Goal: Register for event/course

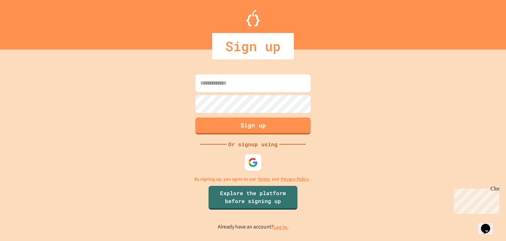
click at [232, 87] on input at bounding box center [252, 83] width 115 height 18
type input "**********"
click at [336, 101] on div "**********" at bounding box center [253, 152] width 506 height 178
click at [293, 125] on button "Sign up" at bounding box center [253, 124] width 118 height 17
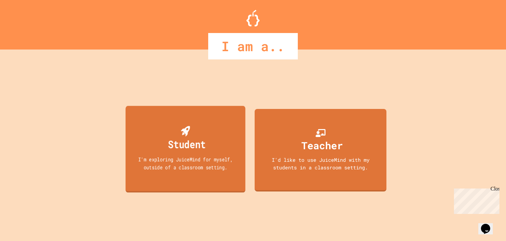
click at [152, 171] on div "Student I'm exploring JuiceMind for myself, outside of a classroom setting." at bounding box center [186, 149] width 120 height 87
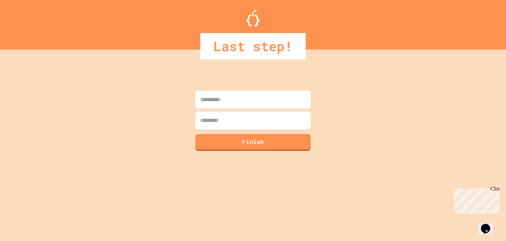
click at [242, 101] on input at bounding box center [252, 100] width 115 height 18
type input "*****"
click at [240, 116] on input at bounding box center [252, 120] width 115 height 18
type input "******"
click at [237, 139] on button "Finish" at bounding box center [253, 141] width 118 height 17
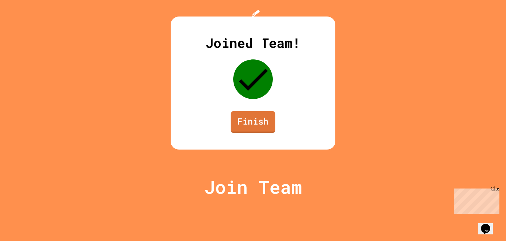
click at [246, 133] on link "Finish" at bounding box center [253, 122] width 44 height 22
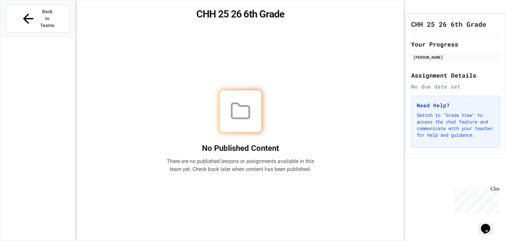
click at [239, 113] on icon at bounding box center [240, 111] width 21 height 21
click at [25, 14] on div "Back to Teams" at bounding box center [37, 18] width 35 height 21
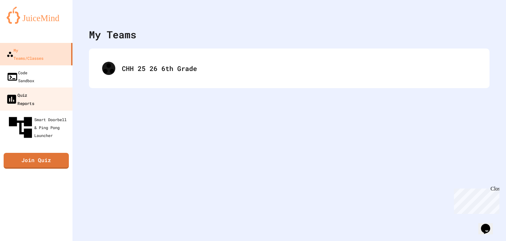
click at [42, 87] on link "Quiz Reports" at bounding box center [36, 98] width 75 height 23
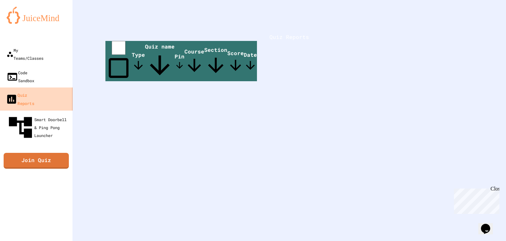
click at [42, 87] on link "Quiz Reports" at bounding box center [36, 98] width 75 height 23
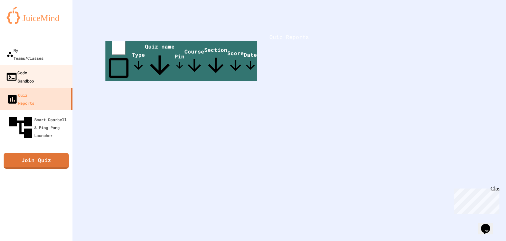
click at [39, 65] on link "Code Sandbox" at bounding box center [36, 76] width 75 height 23
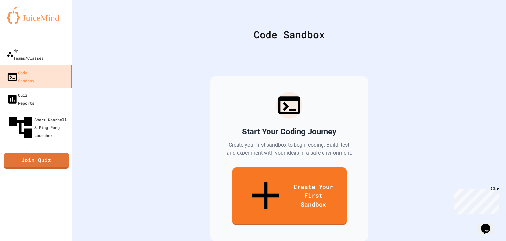
click at [415, 145] on div "Start Your Coding Journey Create your first sandbox to begin coding. Build, tes…" at bounding box center [289, 158] width 401 height 217
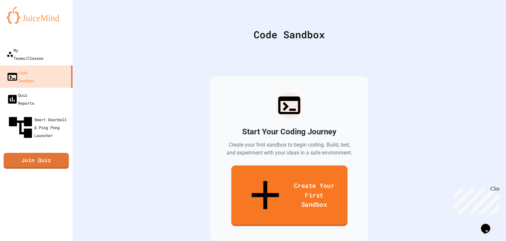
click at [326, 181] on link "Create Your First Sandbox" at bounding box center [289, 195] width 116 height 61
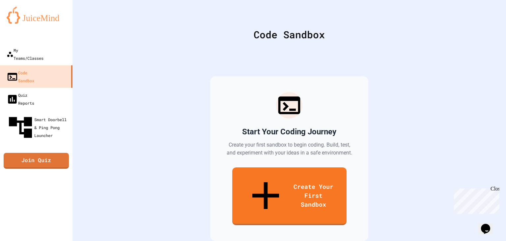
scroll to position [129, 0]
click at [56, 87] on link "Quiz Reports" at bounding box center [36, 98] width 75 height 23
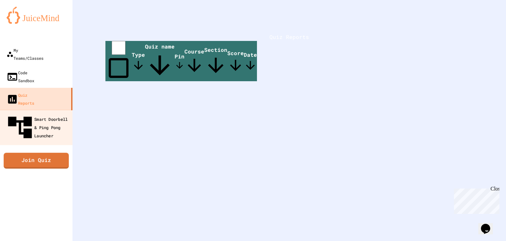
click at [39, 113] on div "Smart Doorbell & Ping Pong Launcher" at bounding box center [38, 127] width 65 height 29
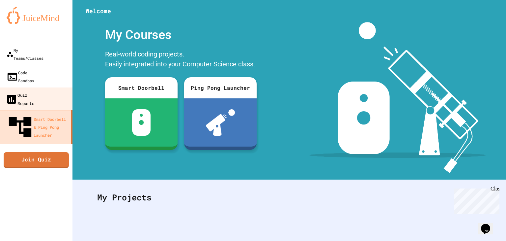
click at [59, 87] on link "Quiz Reports" at bounding box center [36, 98] width 75 height 23
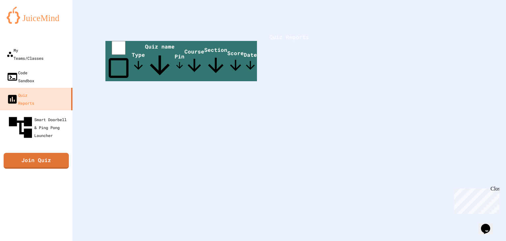
click at [175, 64] on span "Quiz name" at bounding box center [160, 61] width 30 height 37
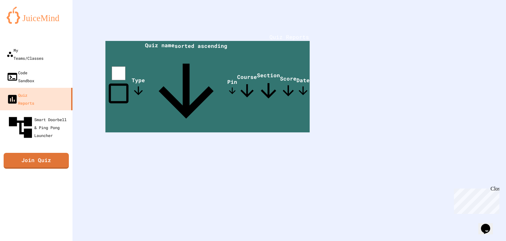
click at [181, 64] on span "Quiz name sorted ascending" at bounding box center [186, 87] width 82 height 91
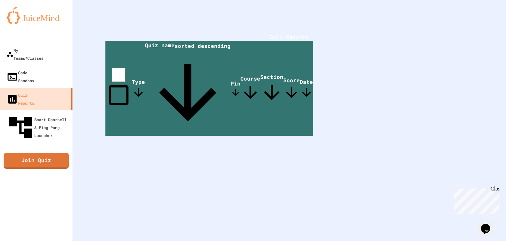
click at [181, 64] on span "Quiz name sorted descending" at bounding box center [188, 89] width 86 height 94
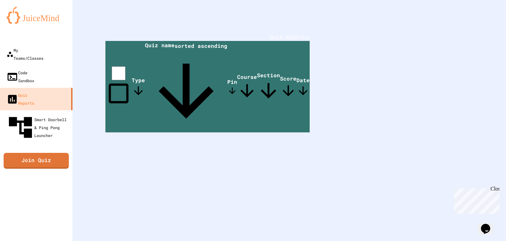
click at [181, 64] on span "Quiz name sorted ascending" at bounding box center [186, 87] width 82 height 91
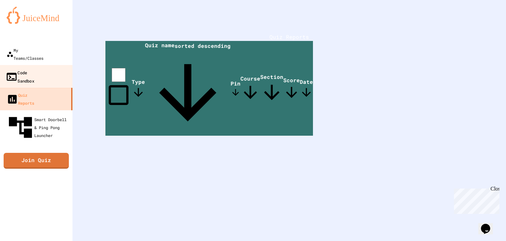
click at [52, 65] on link "Code Sandbox" at bounding box center [36, 76] width 75 height 23
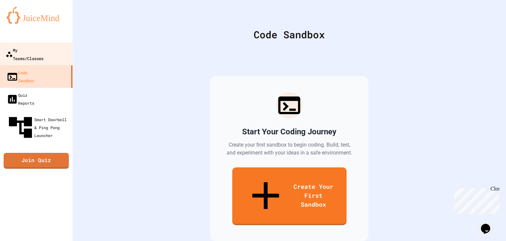
click at [44, 46] on div "My Teams/Classes" at bounding box center [25, 54] width 38 height 16
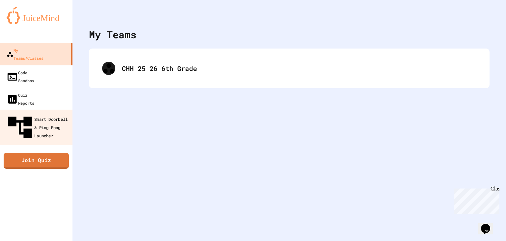
click at [39, 113] on div "Smart Doorbell & Ping Pong Launcher" at bounding box center [38, 127] width 65 height 29
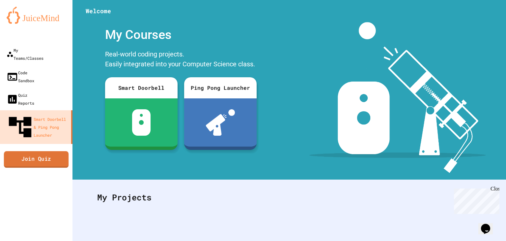
click at [35, 151] on link "Join Quiz" at bounding box center [36, 159] width 65 height 16
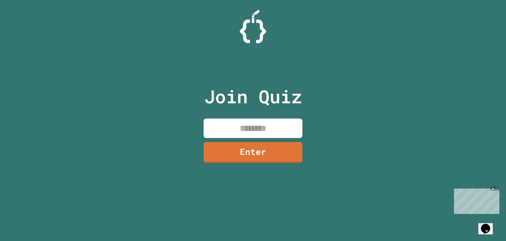
click at [232, 127] on input at bounding box center [253, 127] width 99 height 19
type input "*"
type input "********"
click at [249, 153] on link "Enter" at bounding box center [253, 152] width 100 height 22
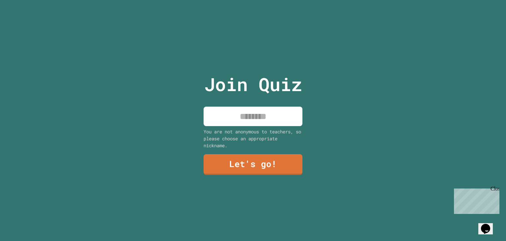
click at [255, 121] on input at bounding box center [253, 115] width 99 height 19
type input "****"
click at [250, 168] on link "Let's go!" at bounding box center [253, 164] width 99 height 22
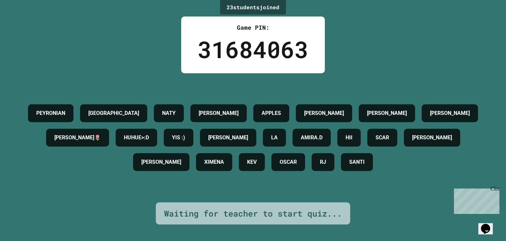
click at [412, 141] on h4 "JAKE" at bounding box center [432, 137] width 40 height 8
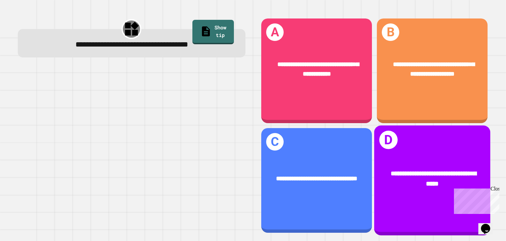
click at [423, 166] on div "**********" at bounding box center [432, 178] width 116 height 45
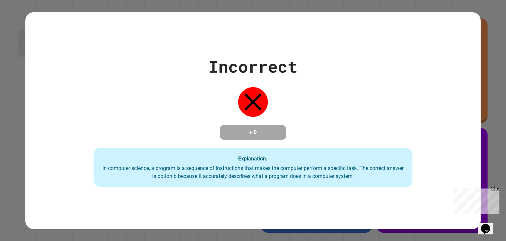
click at [423, 166] on div "Incorrect + 0 Explanation: In computer science, a program is a sequence of inst…" at bounding box center [253, 120] width 456 height 133
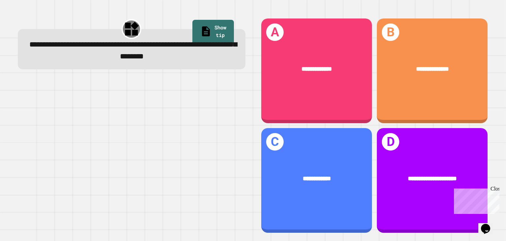
click at [52, 62] on div "**********" at bounding box center [131, 50] width 207 height 23
click at [221, 21] on link "Show tip" at bounding box center [213, 31] width 40 height 26
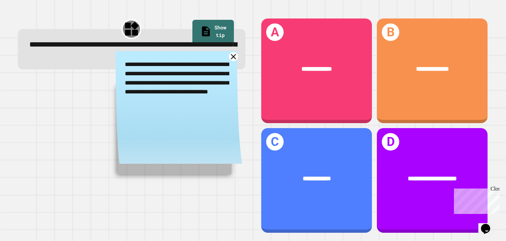
click at [233, 56] on icon at bounding box center [233, 56] width 9 height 9
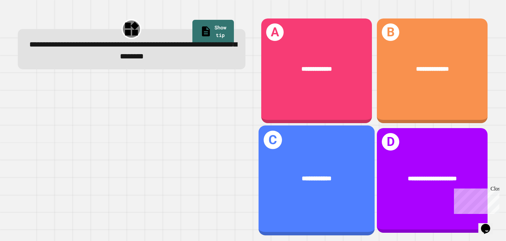
click at [330, 198] on div "**********" at bounding box center [317, 179] width 116 height 109
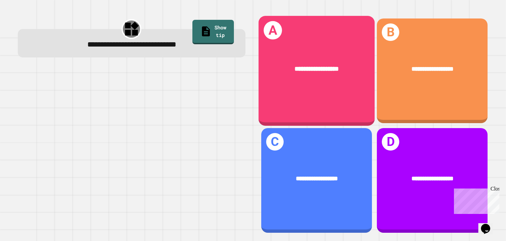
click at [345, 77] on div "**********" at bounding box center [317, 69] width 116 height 36
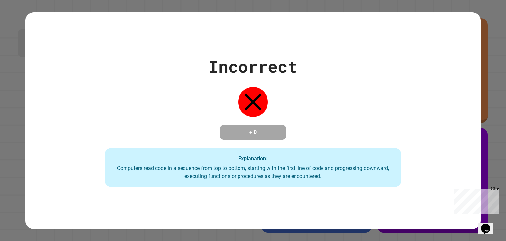
click at [345, 77] on div "Incorrect + 0 Explanation: Computers read code in a sequence from top to bottom…" at bounding box center [253, 120] width 424 height 133
click at [485, 227] on icon "Opens Chat This icon Opens the chat window." at bounding box center [486, 228] width 11 height 11
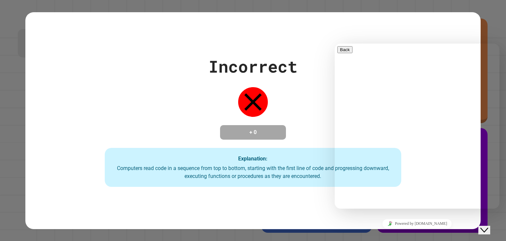
click at [245, 120] on div "Incorrect + 0 Explanation: Computers read code in a sequence from top to bottom…" at bounding box center [253, 120] width 424 height 133
click at [488, 228] on button "Close Chat This icon closes the chat window." at bounding box center [485, 229] width 12 height 9
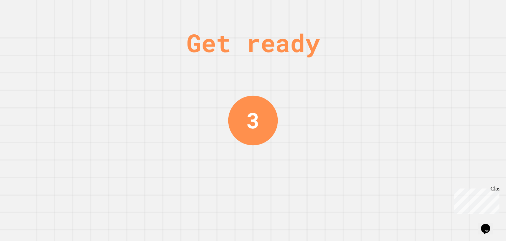
click at [279, 135] on div "Get ready 3" at bounding box center [253, 120] width 506 height 241
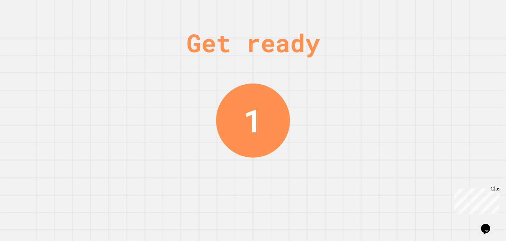
click at [279, 135] on div "1" at bounding box center [253, 120] width 74 height 74
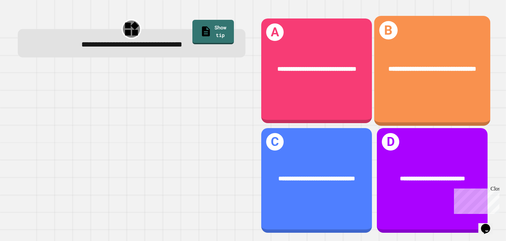
click at [440, 72] on span "**********" at bounding box center [433, 68] width 88 height 7
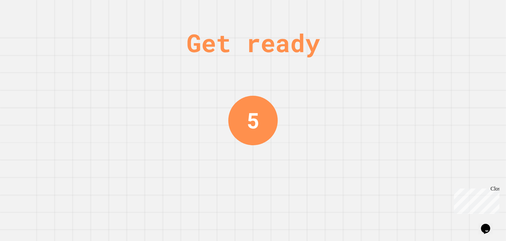
click at [378, 156] on div "Get ready 5" at bounding box center [253, 120] width 506 height 241
click at [378, 156] on div "Get ready 4" at bounding box center [253, 120] width 506 height 241
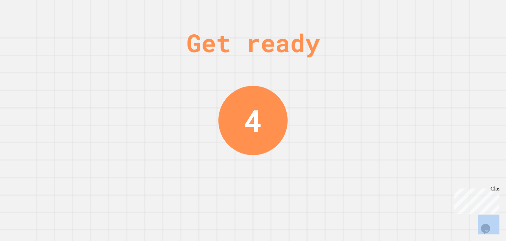
click at [378, 156] on div "Get ready 4" at bounding box center [253, 120] width 506 height 241
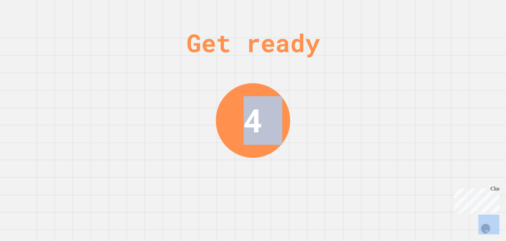
click at [378, 156] on div "Get ready 4" at bounding box center [253, 120] width 506 height 241
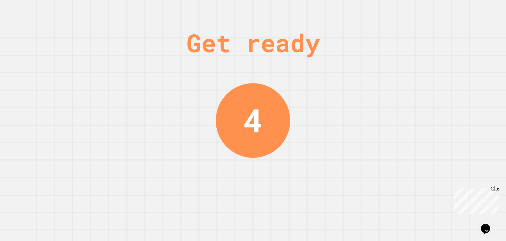
click at [378, 156] on div "Get ready 4" at bounding box center [253, 120] width 506 height 241
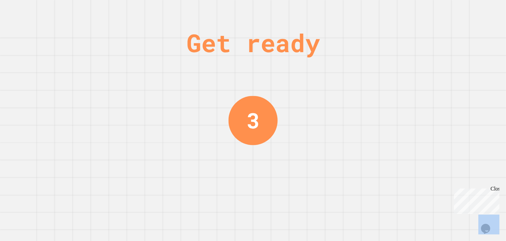
click at [378, 156] on div "Get ready 3" at bounding box center [253, 120] width 506 height 241
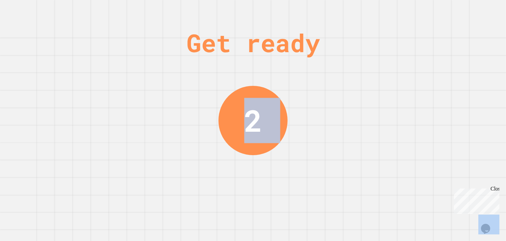
click at [291, 166] on div "Get ready 2" at bounding box center [253, 120] width 506 height 241
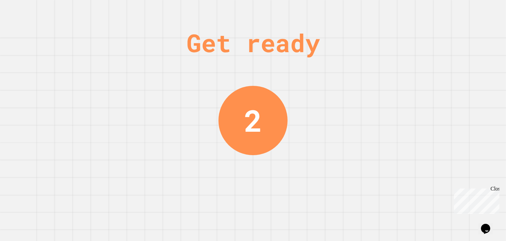
click at [291, 166] on div "Get ready 2" at bounding box center [253, 120] width 506 height 241
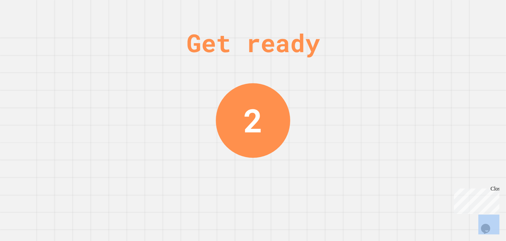
click at [291, 166] on div "Get ready 2" at bounding box center [253, 120] width 506 height 241
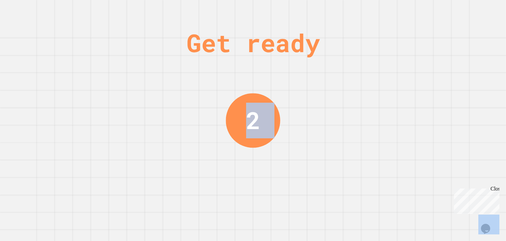
click at [291, 166] on div "Get ready 2" at bounding box center [253, 120] width 506 height 241
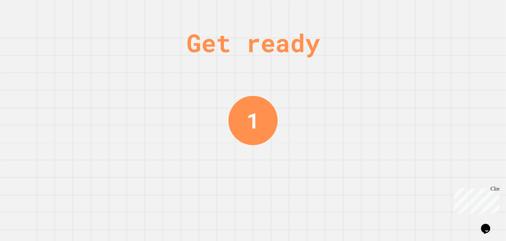
click at [291, 166] on div "Get ready 1" at bounding box center [253, 120] width 506 height 241
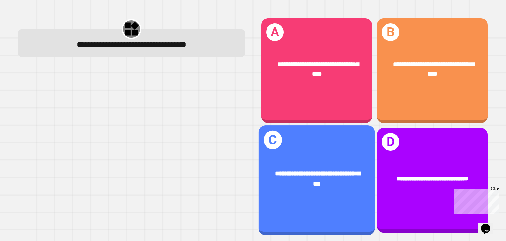
click at [291, 166] on div "**********" at bounding box center [317, 178] width 116 height 45
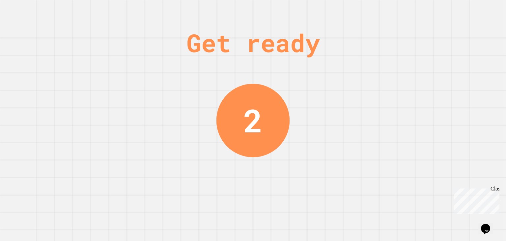
click at [318, 74] on div "Get ready 2" at bounding box center [253, 120] width 506 height 241
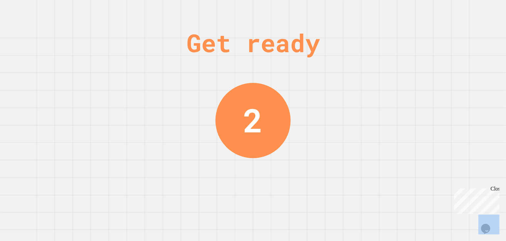
click at [318, 74] on div "Get ready 2" at bounding box center [253, 120] width 506 height 241
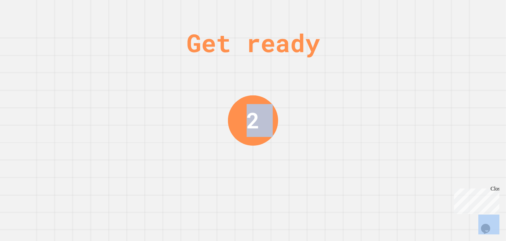
click at [318, 74] on div "Get ready 2" at bounding box center [253, 120] width 506 height 241
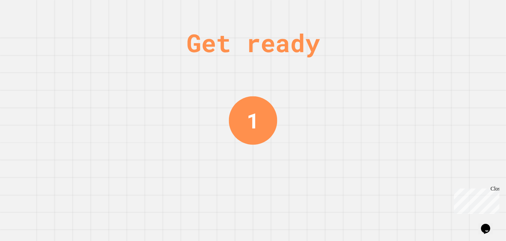
click at [318, 74] on div "Get ready 1" at bounding box center [253, 120] width 506 height 241
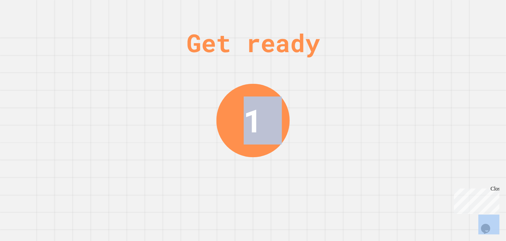
click at [318, 74] on div "Get ready 1" at bounding box center [253, 120] width 506 height 241
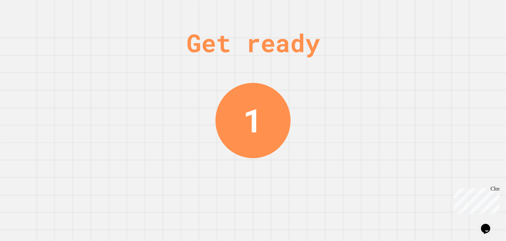
click at [318, 74] on div "Get ready 1" at bounding box center [253, 120] width 506 height 241
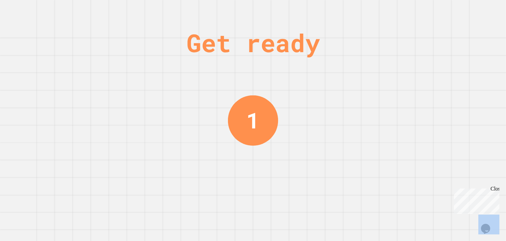
click at [318, 74] on div "Get ready 1" at bounding box center [253, 120] width 506 height 241
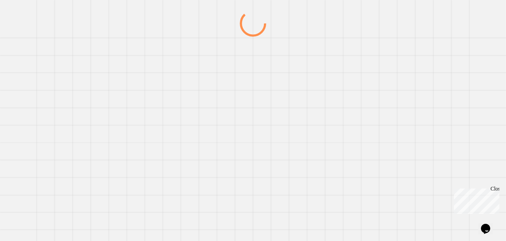
click at [318, 74] on div at bounding box center [253, 125] width 486 height 230
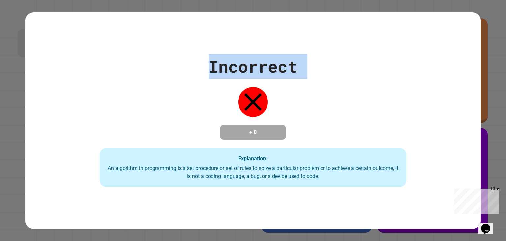
click at [318, 74] on div "Incorrect + 0 Explanation: An algorithm in programming is a set procedure or se…" at bounding box center [253, 120] width 438 height 133
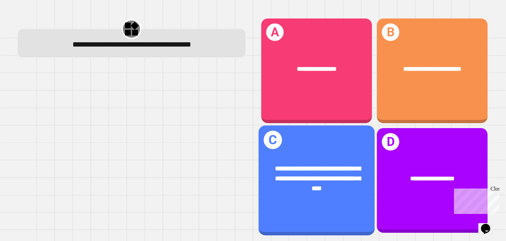
click at [314, 163] on div "**********" at bounding box center [317, 177] width 90 height 29
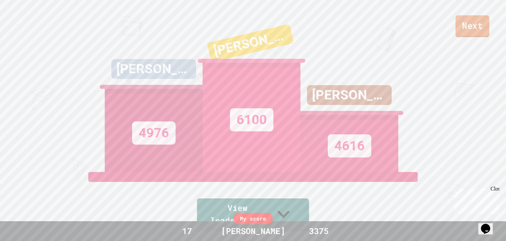
click at [463, 23] on link "Next" at bounding box center [473, 26] width 34 height 22
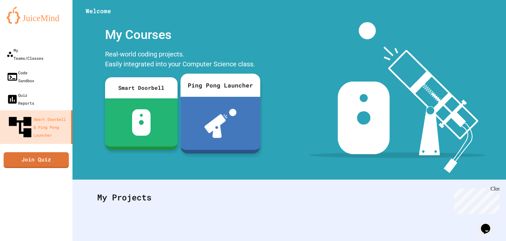
click at [224, 124] on img at bounding box center [220, 123] width 32 height 29
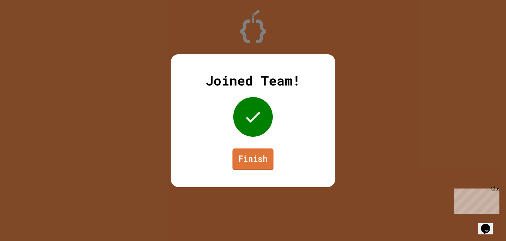
click at [239, 153] on link "Finish" at bounding box center [253, 159] width 41 height 22
